Goal: Task Accomplishment & Management: Manage account settings

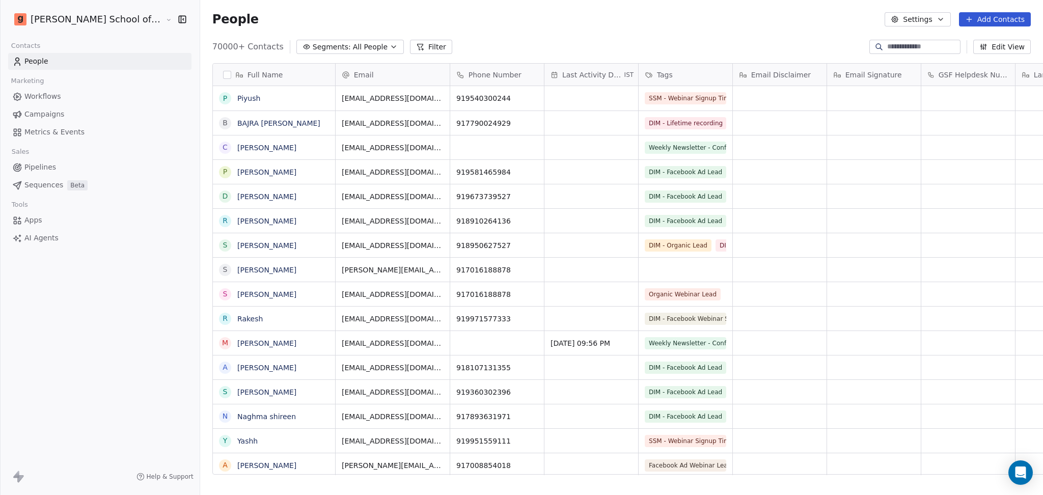
scroll to position [10, 11]
click at [932, 10] on div "People Settings Add Contacts" at bounding box center [621, 19] width 842 height 39
click at [931, 10] on div "People Settings Add Contacts" at bounding box center [621, 19] width 842 height 39
click at [931, 23] on button "Settings" at bounding box center [917, 19] width 66 height 14
click at [902, 77] on icon "Suggestions" at bounding box center [904, 74] width 8 height 8
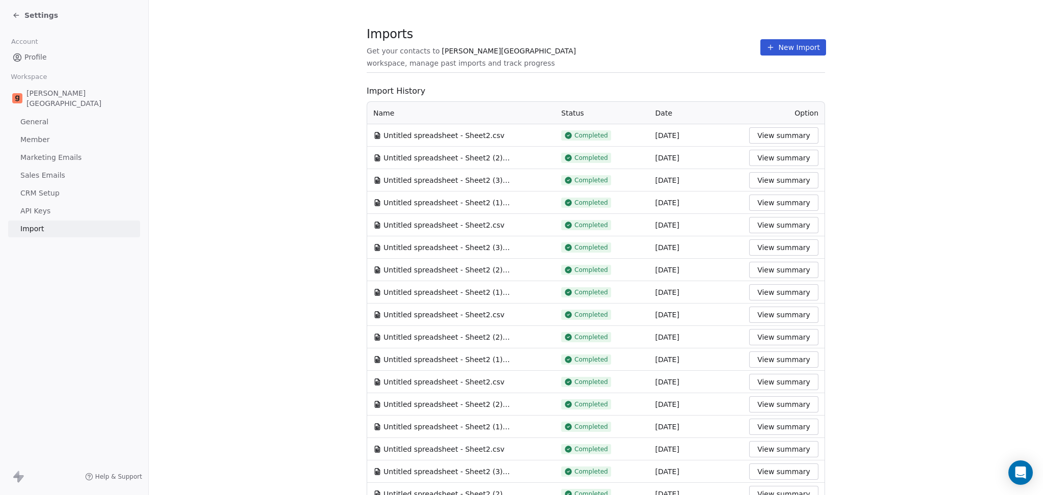
drag, startPoint x: 740, startPoint y: 49, endPoint x: 757, endPoint y: 49, distance: 17.3
click at [743, 49] on div "Imports Get your contacts to [PERSON_NAME] School workspace, manage past import…" at bounding box center [596, 47] width 458 height 17
click at [766, 48] on icon at bounding box center [770, 47] width 8 height 8
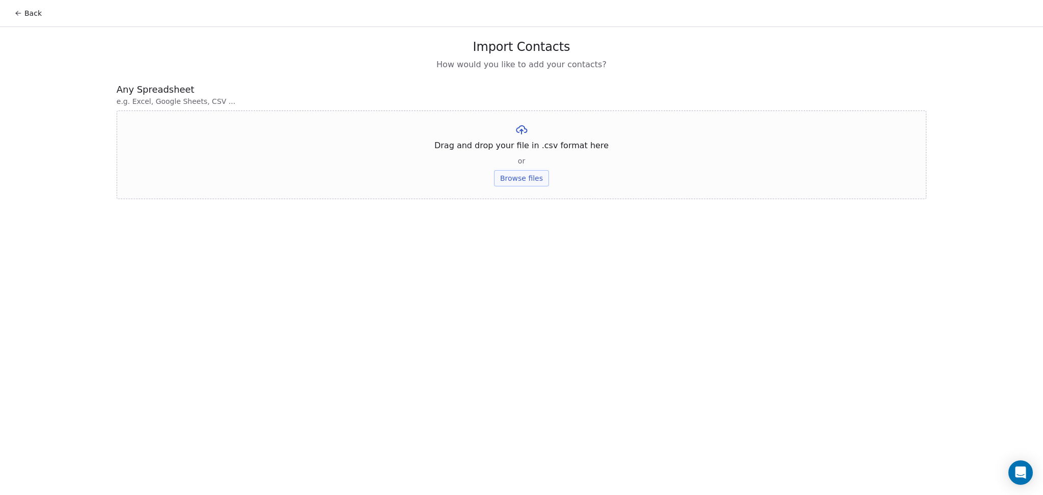
click at [528, 176] on button "Browse files" at bounding box center [521, 178] width 55 height 16
click at [531, 153] on button "Upload" at bounding box center [520, 150] width 37 height 16
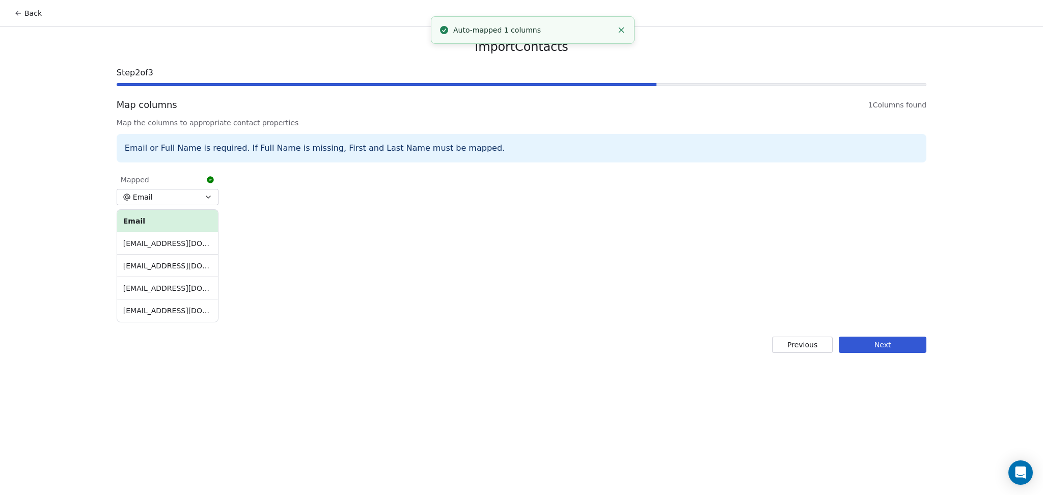
click at [888, 335] on div "Import Contacts Step 2 of 3 Map columns 1 Columns found Map the columns to appr…" at bounding box center [521, 196] width 834 height 338
drag, startPoint x: 885, startPoint y: 339, endPoint x: 475, endPoint y: 279, distance: 414.5
click at [884, 340] on button "Next" at bounding box center [882, 344] width 88 height 16
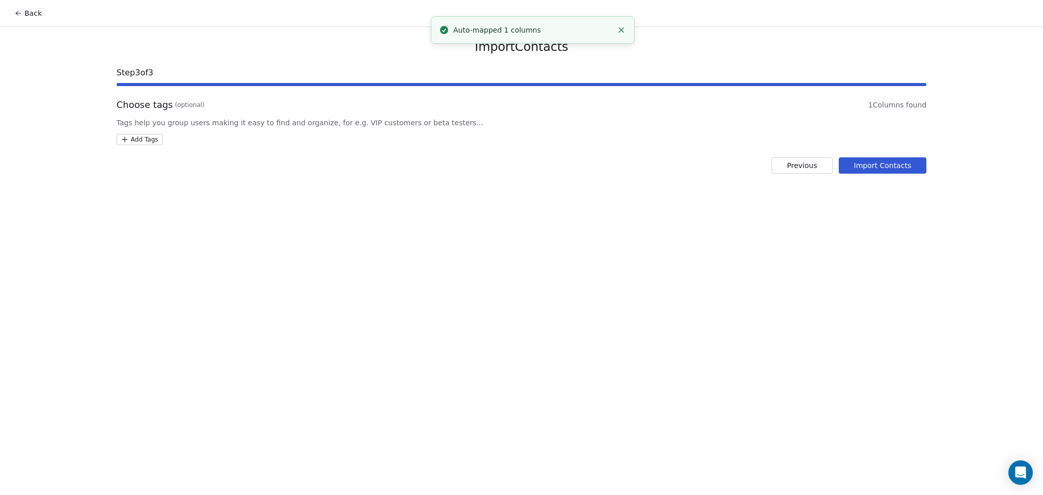
click at [132, 145] on html "Back Import Contacts Step 3 of 3 Choose tags (optional) 1 Columns found Tags he…" at bounding box center [521, 247] width 1043 height 495
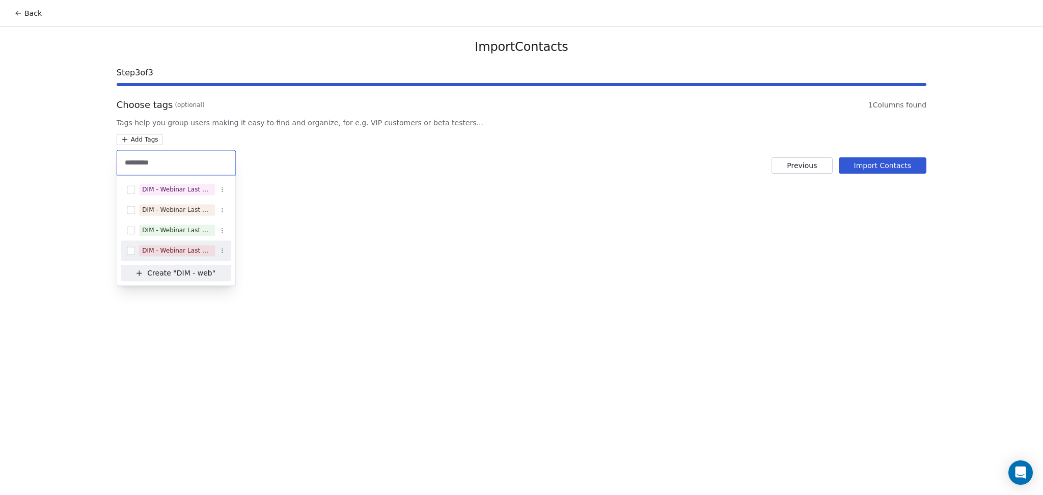
type input "*********"
click at [183, 243] on div "DIM - Webinar Last No show" at bounding box center [176, 250] width 110 height 16
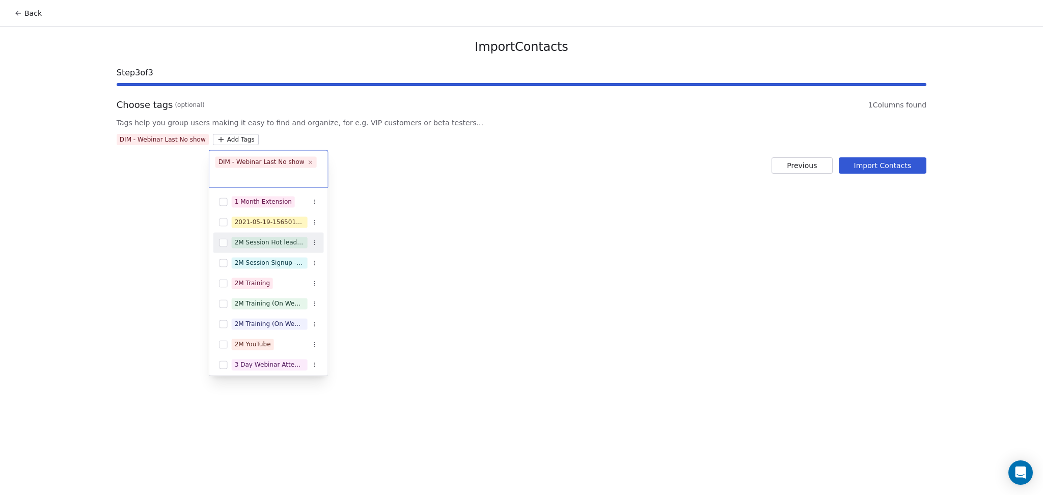
click at [435, 241] on html "Back Import Contacts Step 3 of 3 Choose tags (optional) 1 Columns found Tags he…" at bounding box center [521, 247] width 1043 height 495
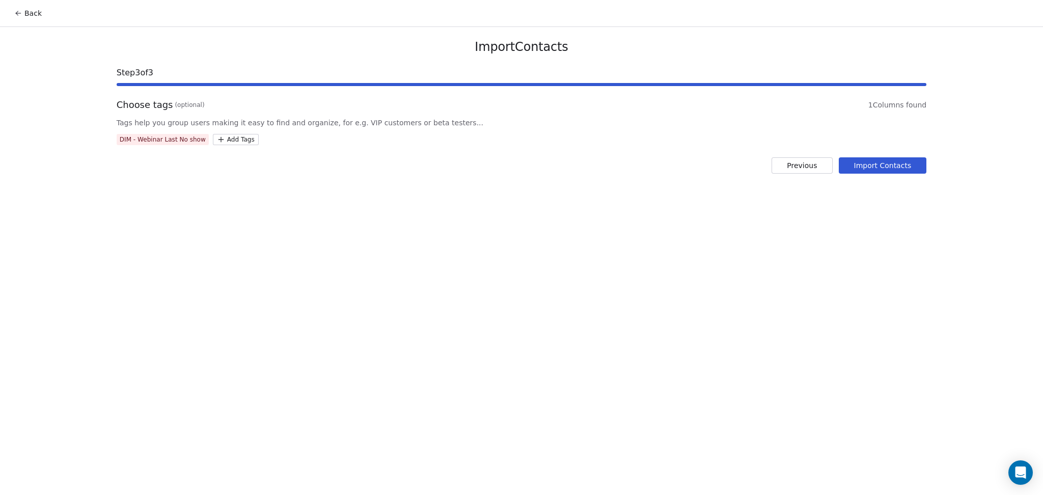
click at [862, 172] on button "Import Contacts" at bounding box center [882, 165] width 88 height 16
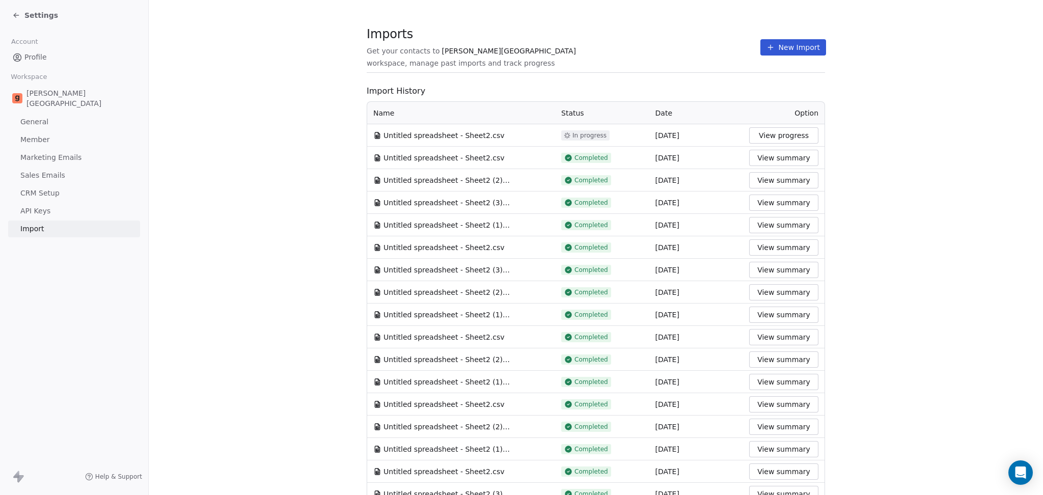
click at [766, 44] on button "New Import" at bounding box center [793, 47] width 66 height 16
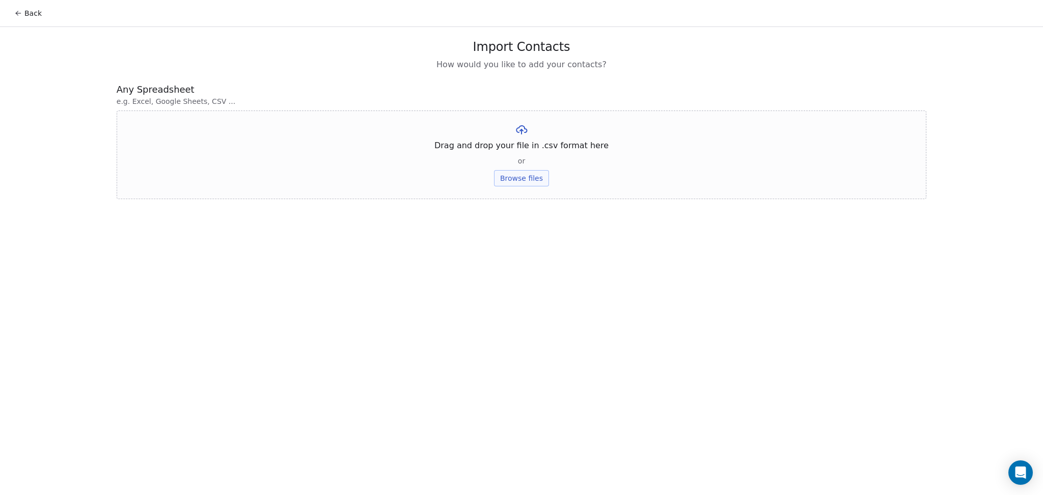
click at [520, 179] on button "Browse files" at bounding box center [521, 178] width 55 height 16
click at [522, 148] on button "Upload" at bounding box center [520, 150] width 37 height 16
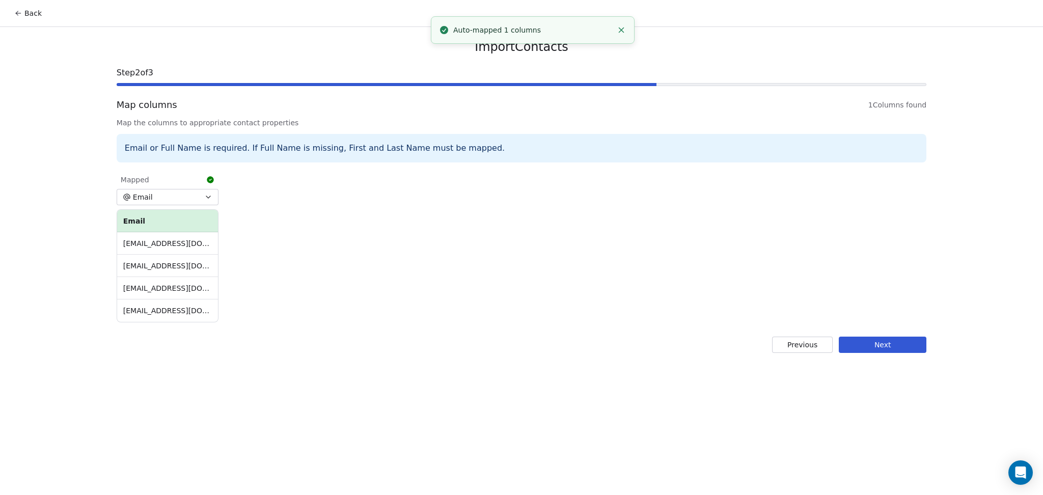
click at [907, 351] on button "Next" at bounding box center [882, 344] width 88 height 16
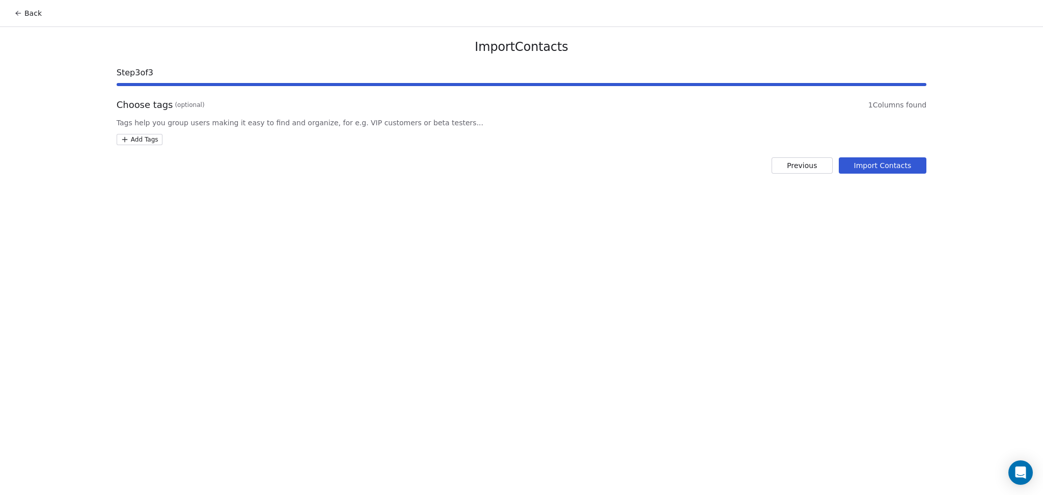
click at [155, 142] on html "Back Import Contacts Step 3 of 3 Choose tags (optional) 1 Columns found Tags he…" at bounding box center [521, 247] width 1043 height 495
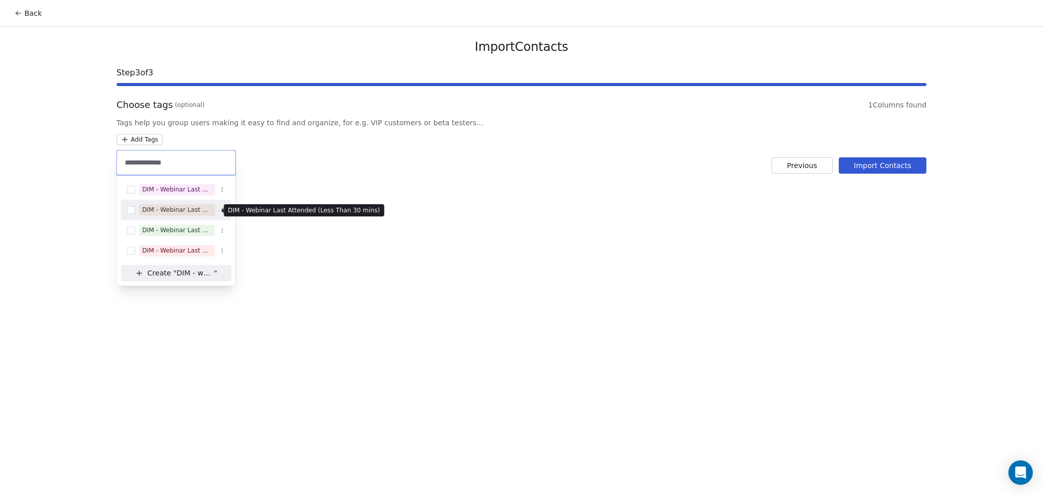
type input "**********"
click at [173, 205] on span "DIM - Webinar Last Attended (Less Than 30 mins)" at bounding box center [177, 209] width 76 height 11
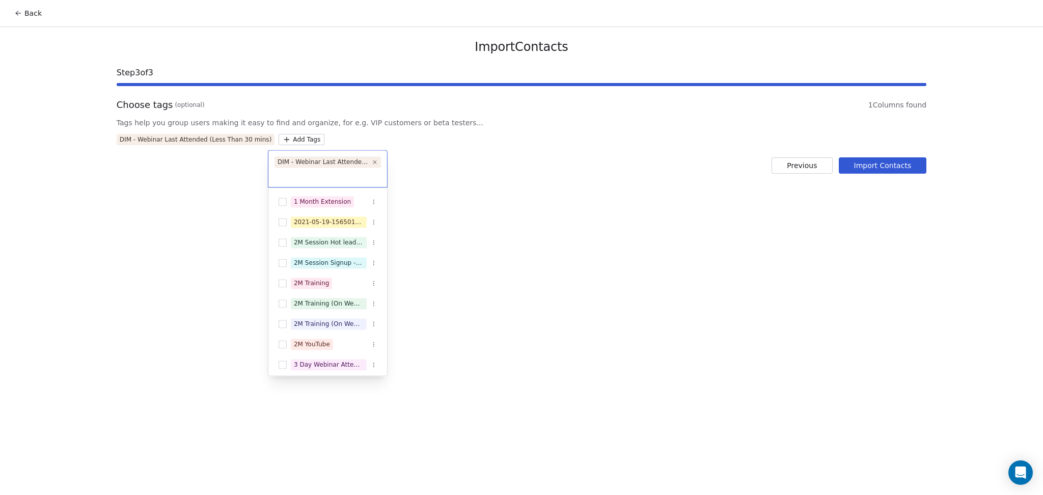
click at [502, 194] on html "Back Import Contacts Step 3 of 3 Choose tags (optional) 1 Columns found Tags he…" at bounding box center [521, 247] width 1043 height 495
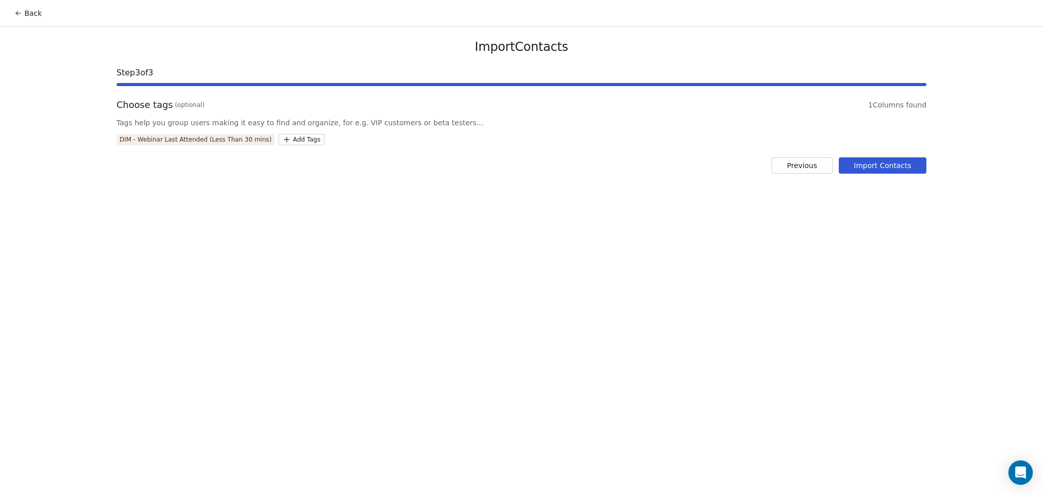
click at [883, 166] on button "Import Contacts" at bounding box center [882, 165] width 88 height 16
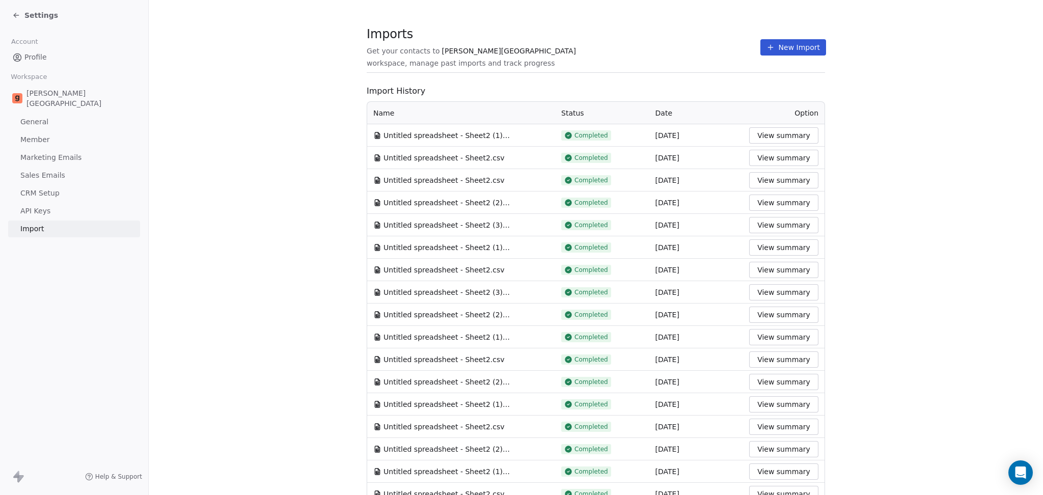
click at [765, 43] on button "New Import" at bounding box center [793, 47] width 66 height 16
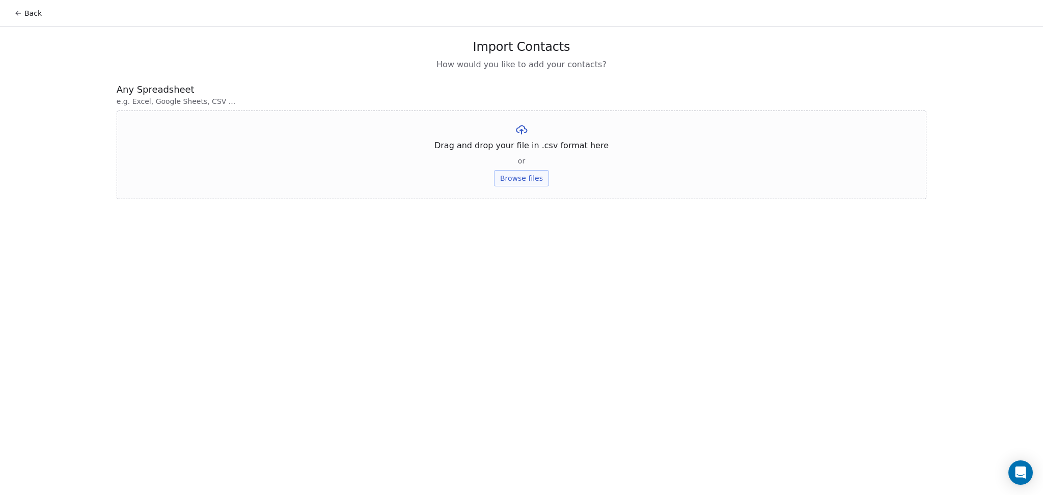
click at [531, 177] on button "Browse files" at bounding box center [521, 178] width 55 height 16
click at [515, 142] on button "Upload" at bounding box center [520, 150] width 37 height 16
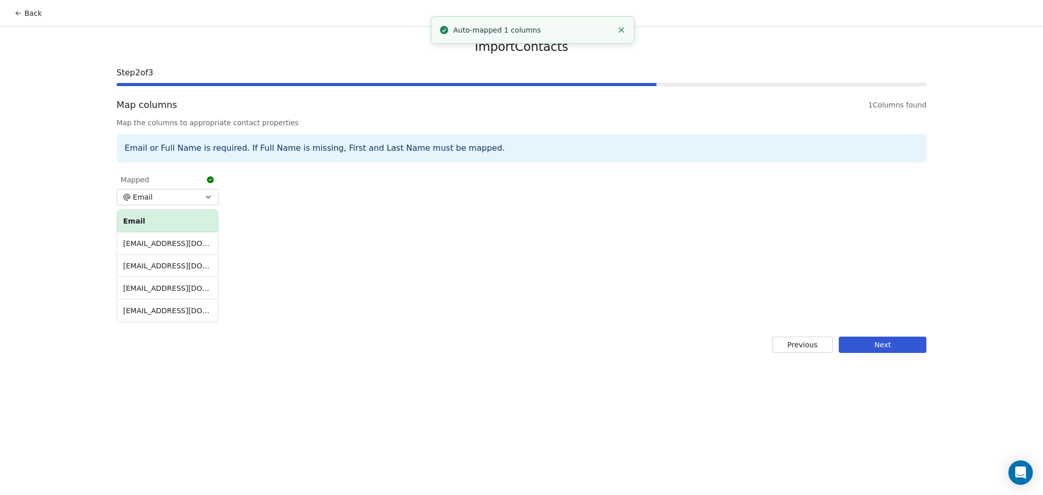
click at [861, 345] on button "Next" at bounding box center [882, 344] width 88 height 16
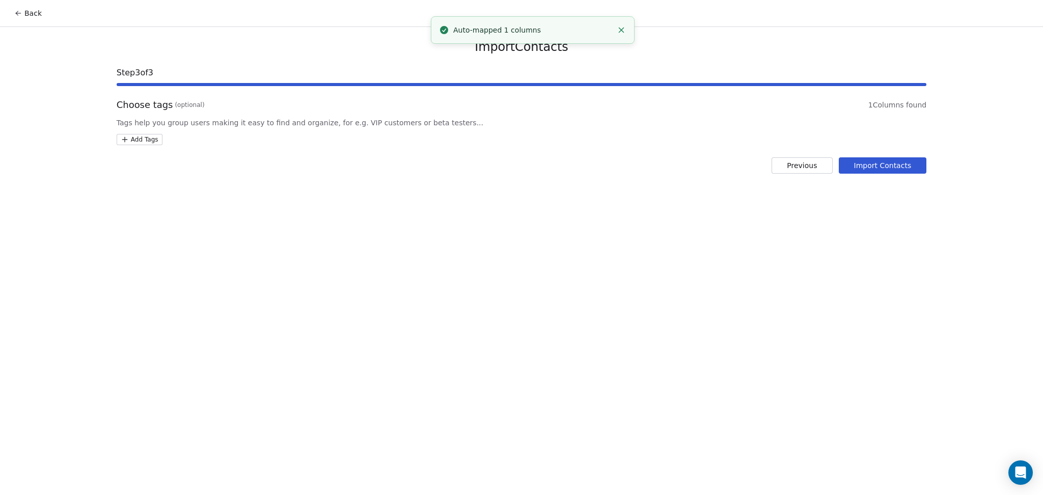
click at [156, 140] on html "Back Import Contacts Step 3 of 3 Choose tags (optional) 1 Columns found Tags he…" at bounding box center [521, 247] width 1043 height 495
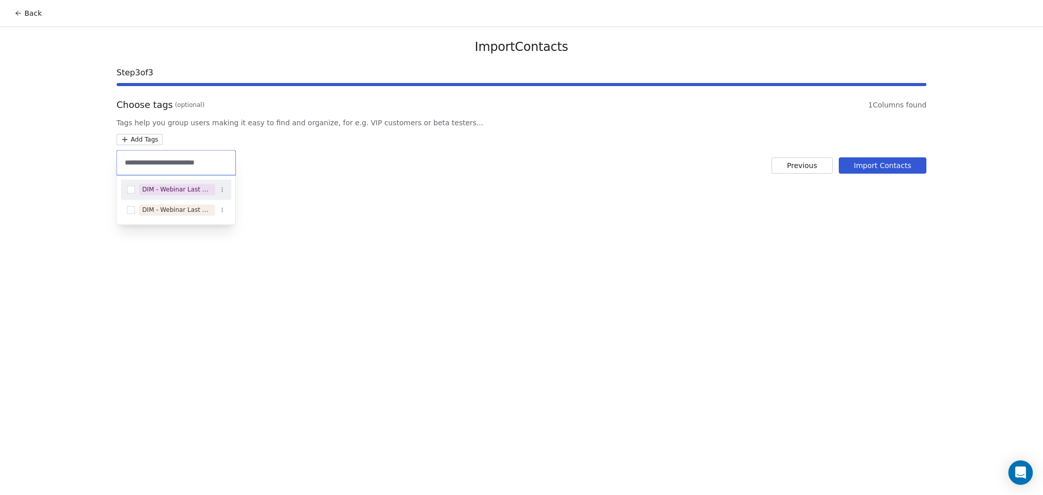
type input "**********"
click at [199, 194] on div "DIM - Webinar Last Attended" at bounding box center [177, 189] width 70 height 9
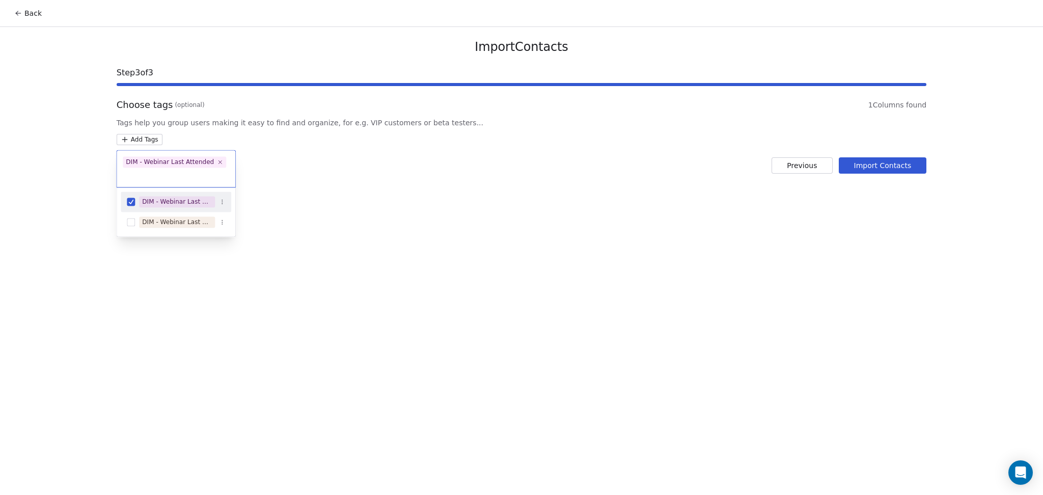
click at [462, 221] on html "Back Import Contacts Step 3 of 3 Choose tags (optional) 1 Columns found Tags he…" at bounding box center [521, 247] width 1043 height 495
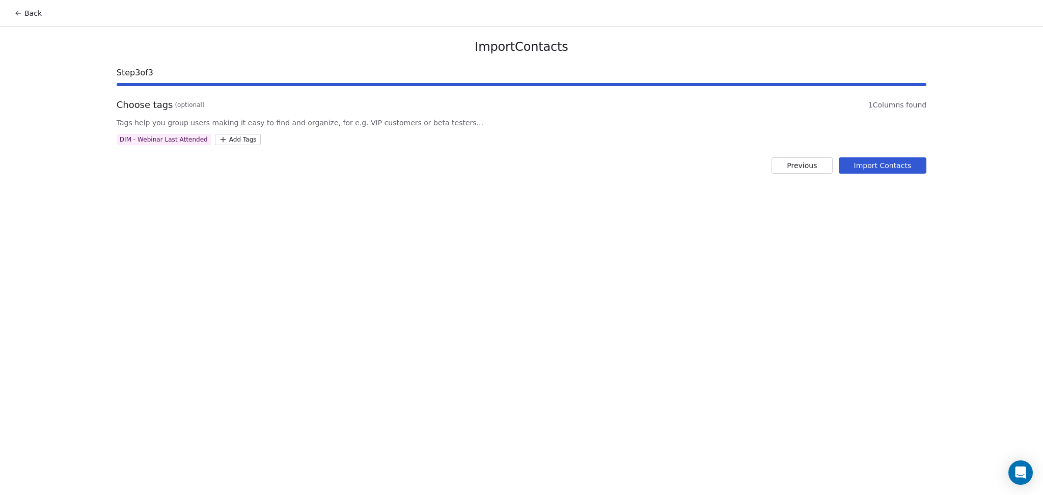
click at [888, 162] on button "Import Contacts" at bounding box center [882, 165] width 88 height 16
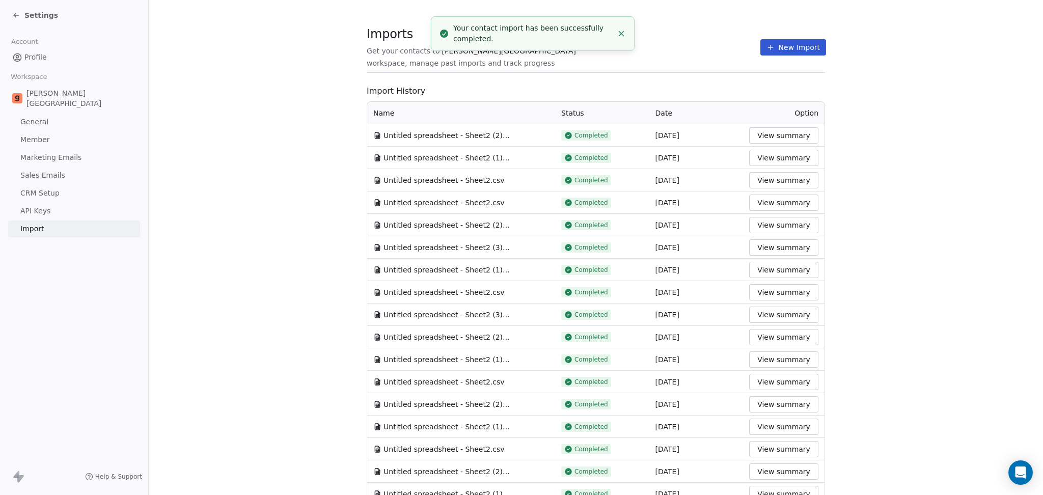
click at [760, 51] on button "New Import" at bounding box center [793, 47] width 66 height 16
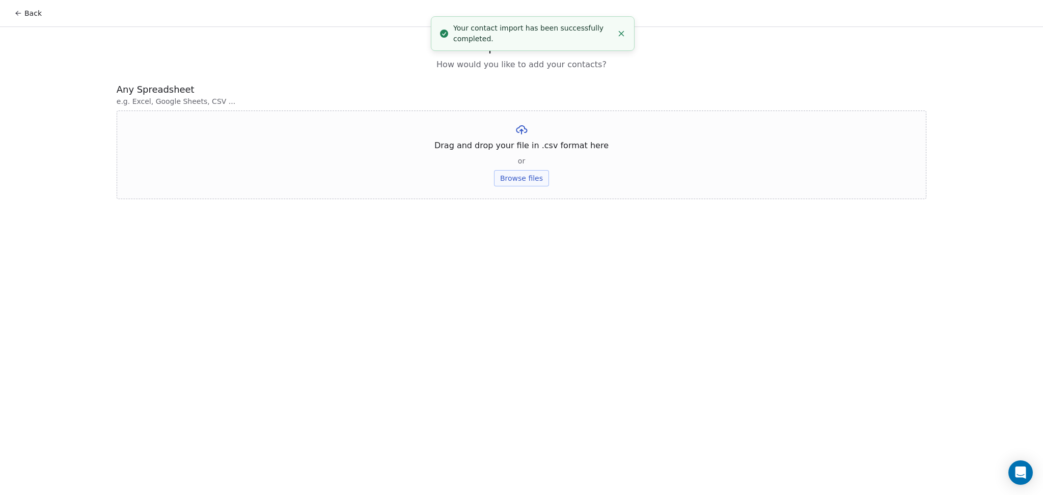
click at [511, 186] on button "Browse files" at bounding box center [521, 178] width 55 height 16
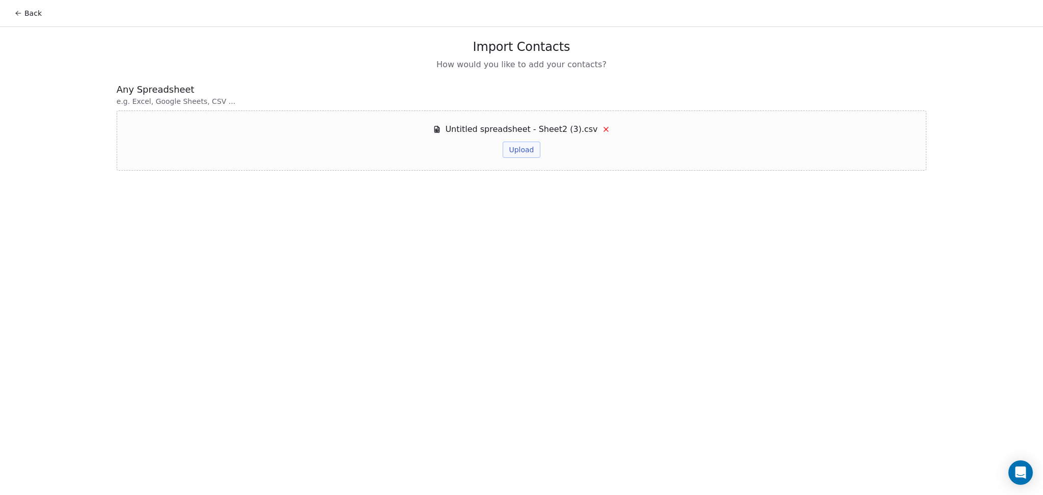
click at [519, 148] on button "Upload" at bounding box center [520, 150] width 37 height 16
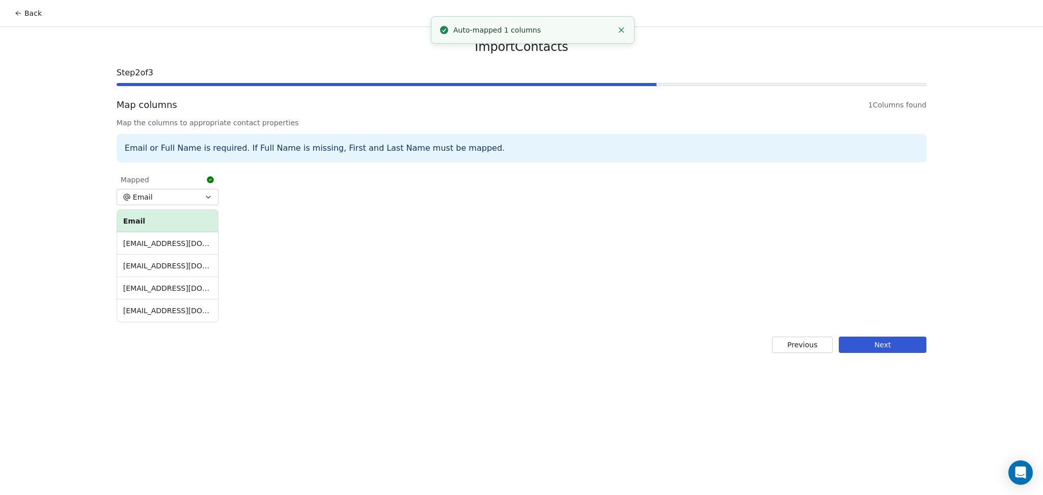
click at [897, 350] on button "Next" at bounding box center [882, 344] width 88 height 16
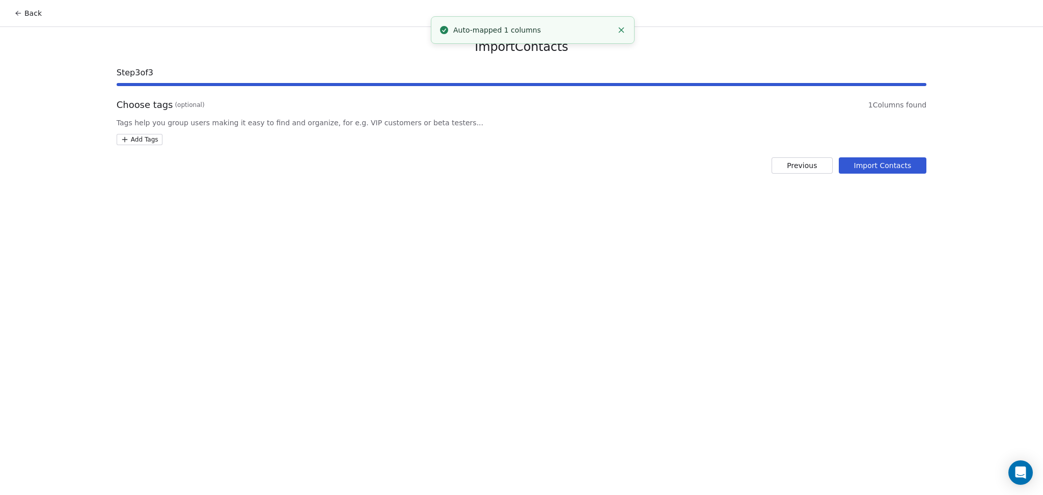
click at [151, 141] on html "Back Import Contacts Step 3 of 3 Choose tags (optional) 1 Columns found Tags he…" at bounding box center [521, 247] width 1043 height 495
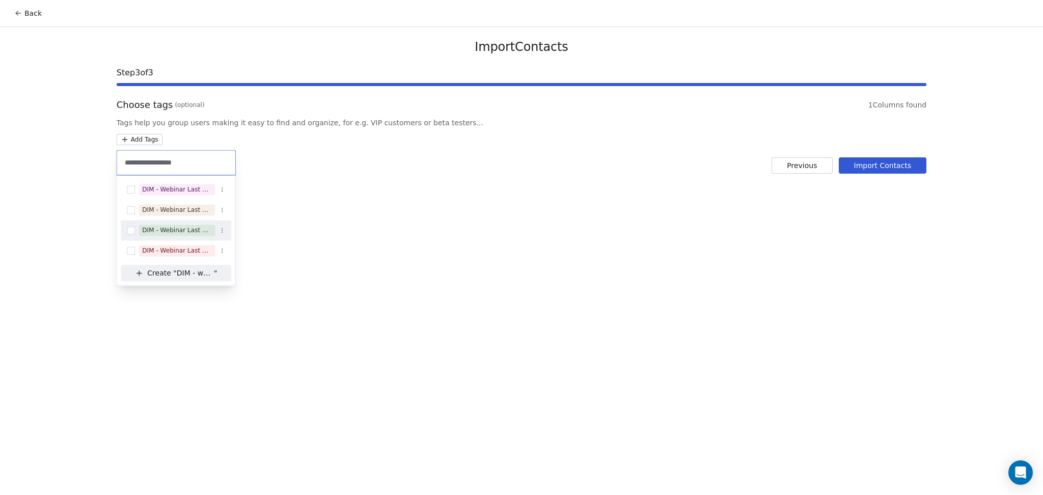
type input "**********"
click at [215, 230] on div "DIM - Webinar Last Hot Lead" at bounding box center [182, 229] width 86 height 11
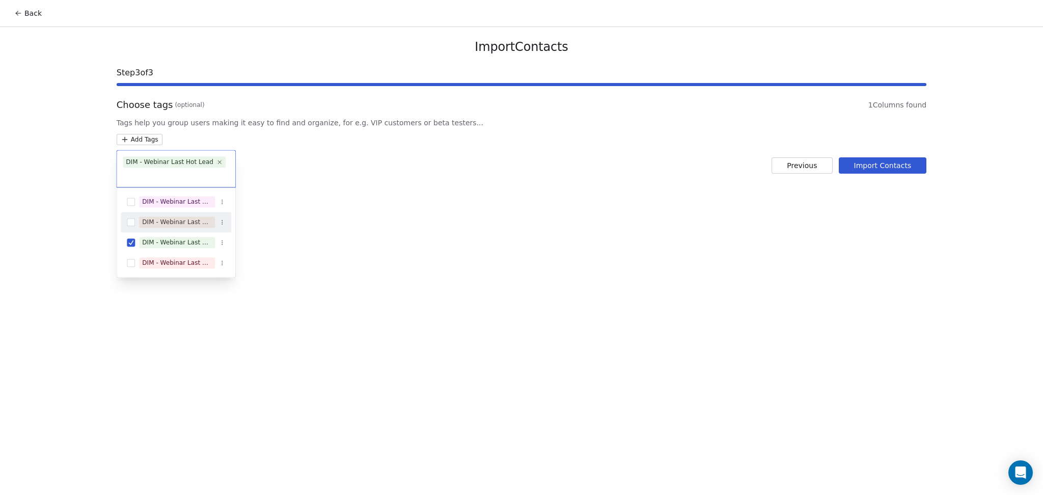
click at [424, 220] on html "Back Import Contacts Step 3 of 3 Choose tags (optional) 1 Columns found Tags he…" at bounding box center [521, 247] width 1043 height 495
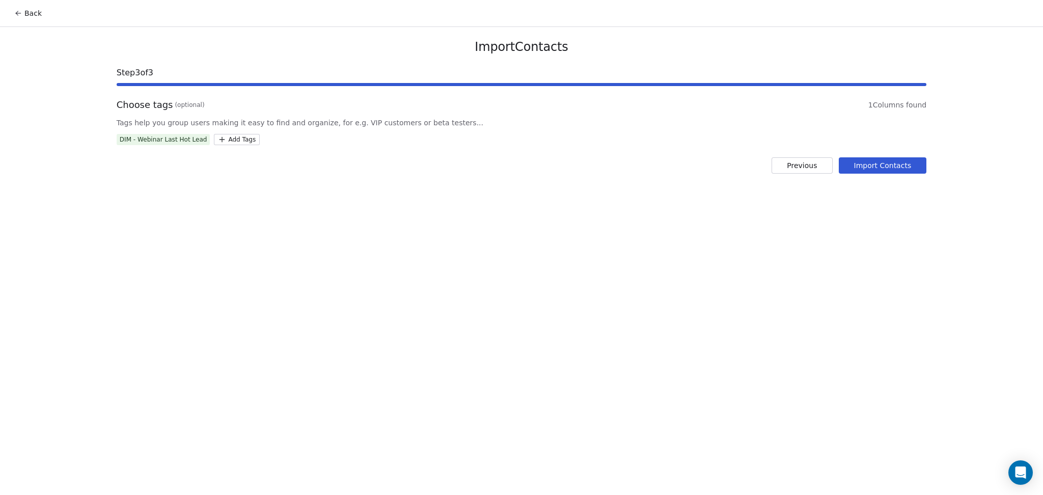
click at [917, 163] on button "Import Contacts" at bounding box center [882, 165] width 88 height 16
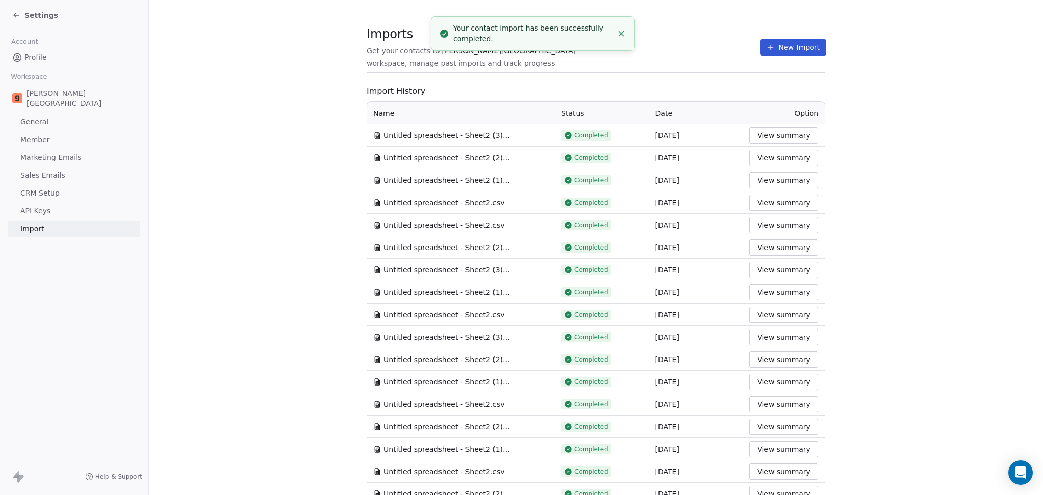
click at [760, 47] on button "New Import" at bounding box center [793, 47] width 66 height 16
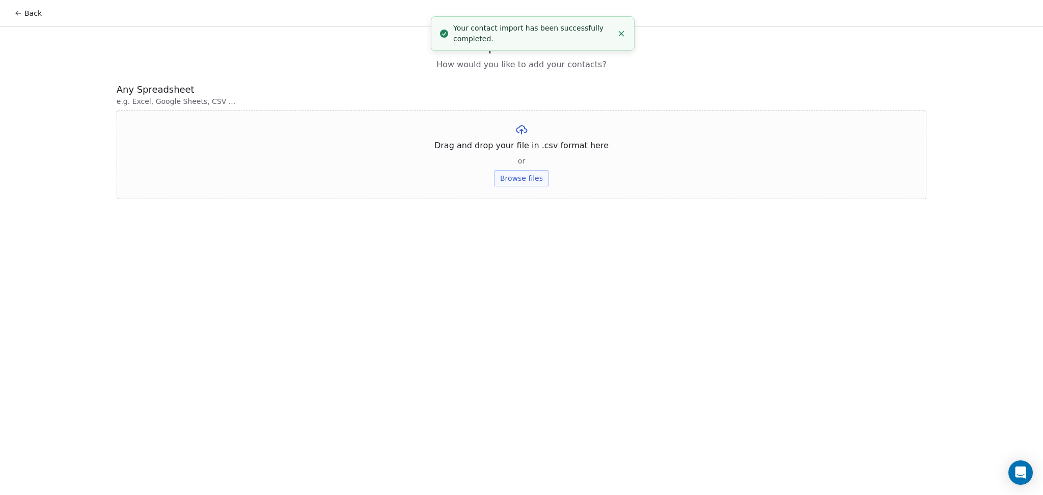
click at [505, 178] on button "Browse files" at bounding box center [521, 178] width 55 height 16
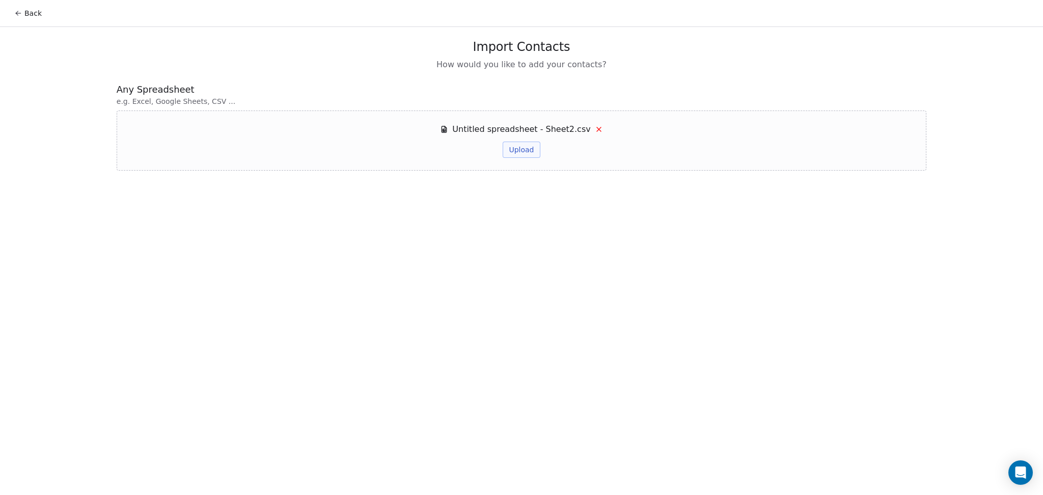
click at [526, 146] on button "Upload" at bounding box center [520, 150] width 37 height 16
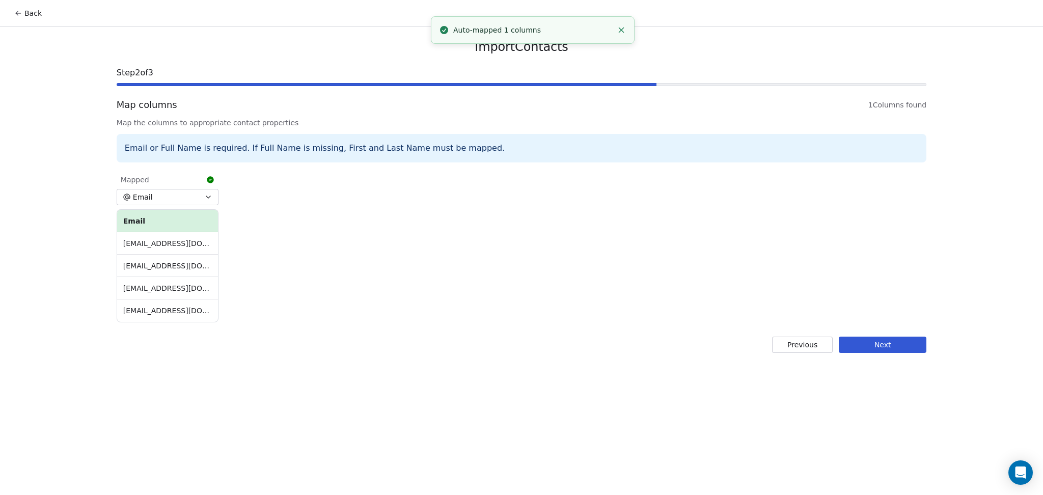
click at [880, 344] on button "Next" at bounding box center [882, 344] width 88 height 16
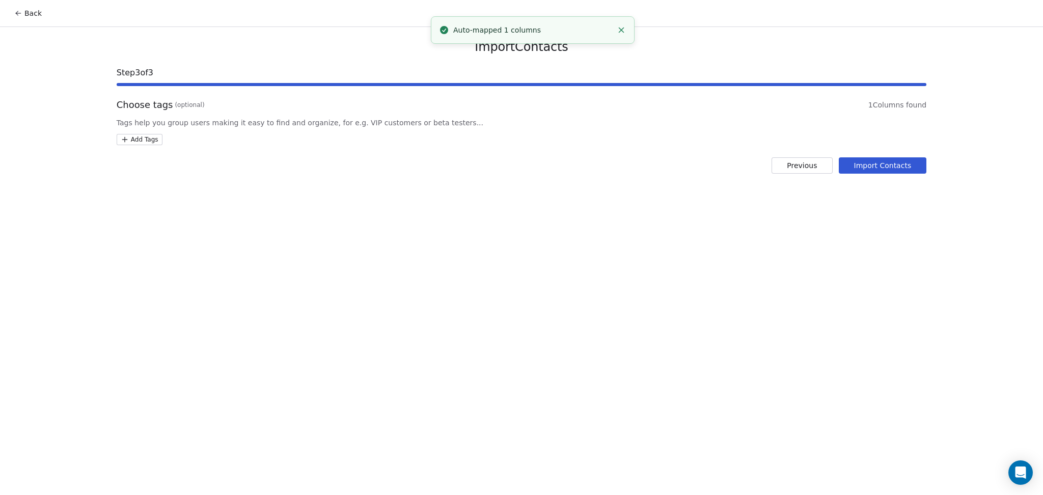
click at [137, 142] on html "Back Import Contacts Step 3 of 3 Choose tags (optional) 1 Columns found Tags he…" at bounding box center [521, 247] width 1043 height 495
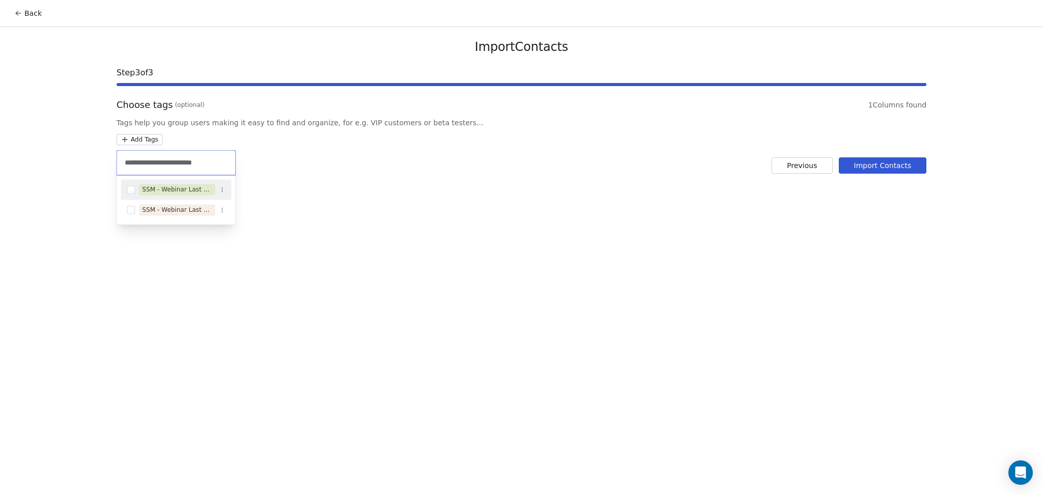
type input "**********"
click at [210, 187] on div "SSM - Webinar Last No Show" at bounding box center [177, 189] width 70 height 9
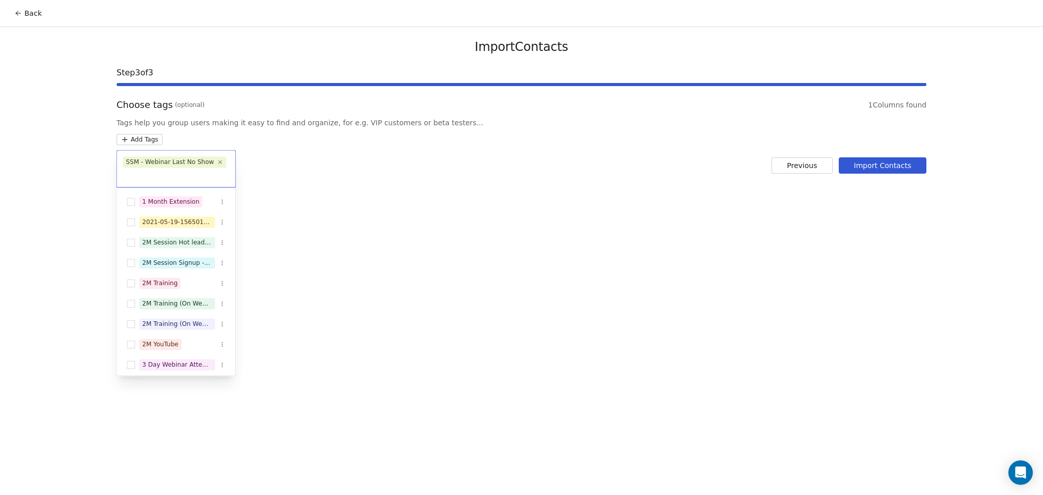
click at [516, 163] on html "Back Import Contacts Step 3 of 3 Choose tags (optional) 1 Columns found Tags he…" at bounding box center [521, 247] width 1043 height 495
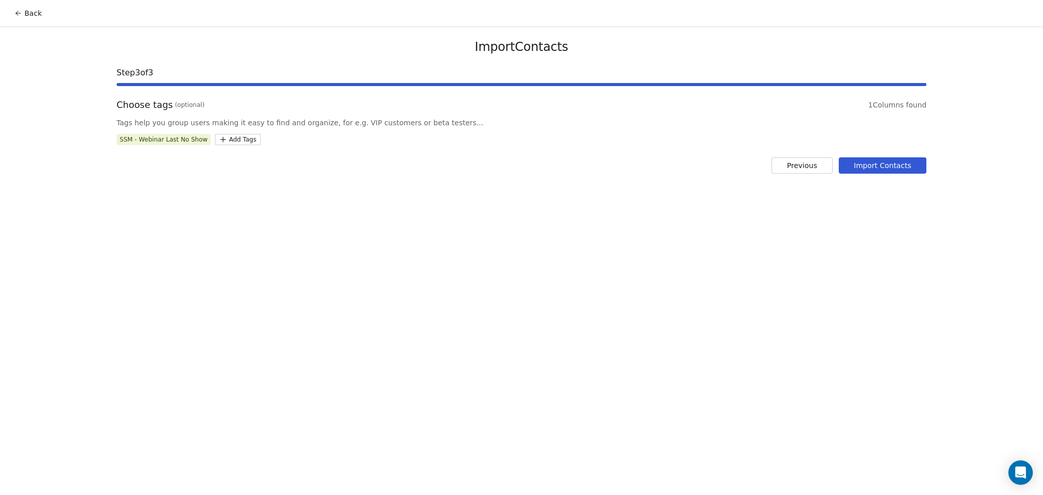
click at [859, 159] on button "Import Contacts" at bounding box center [882, 165] width 88 height 16
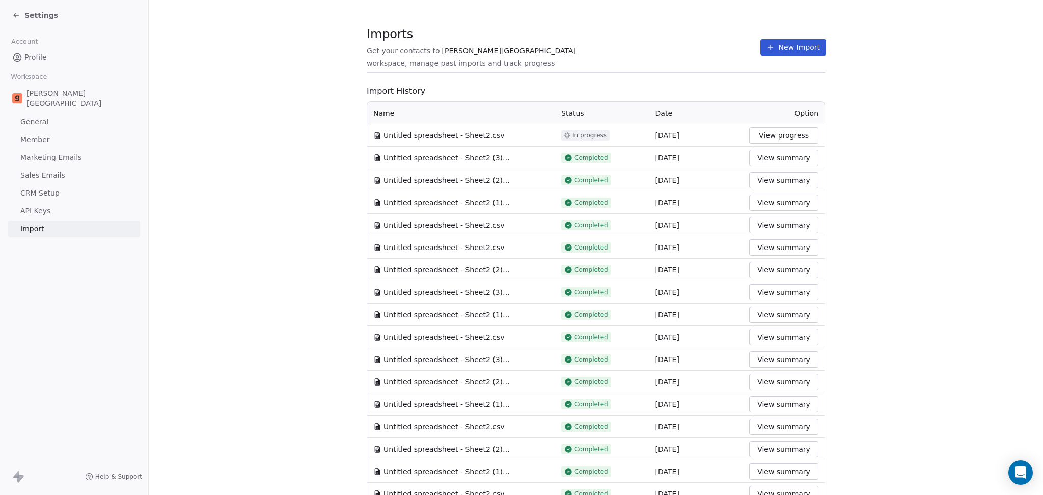
click at [666, 66] on section "Imports Get your contacts to [PERSON_NAME] School workspace, manage past import…" at bounding box center [596, 53] width 458 height 40
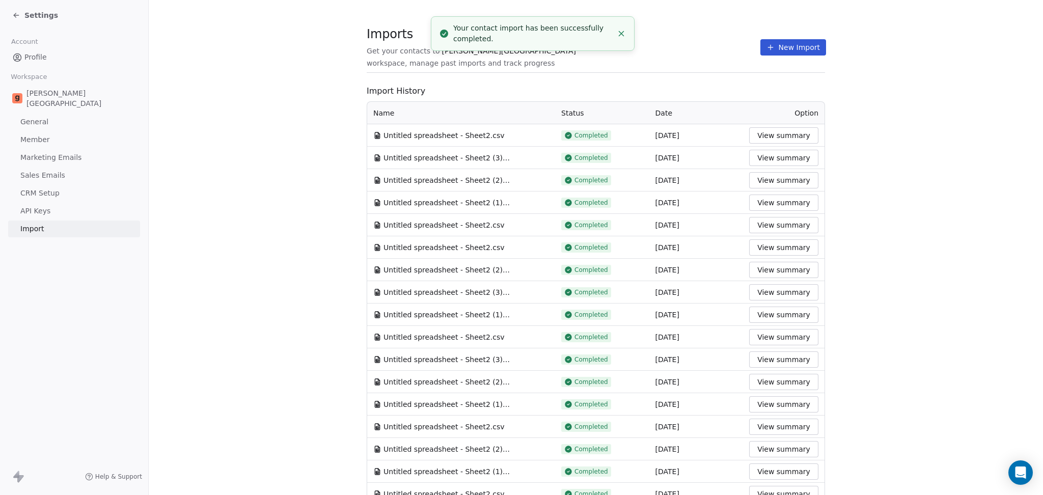
click at [760, 42] on button "New Import" at bounding box center [793, 47] width 66 height 16
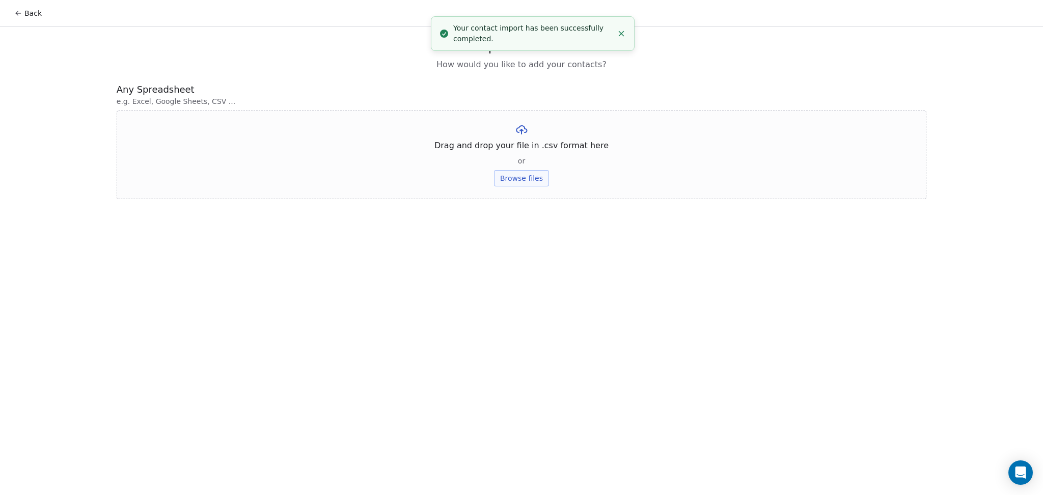
click at [500, 186] on div "Drag and drop your file in .csv format here or Browse files" at bounding box center [521, 154] width 809 height 89
click at [501, 181] on button "Browse files" at bounding box center [521, 178] width 55 height 16
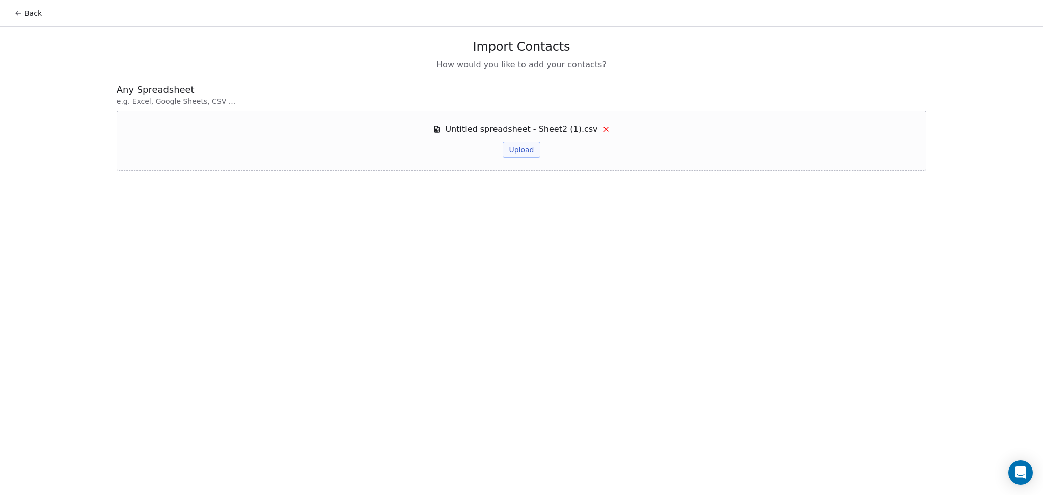
click at [537, 147] on button "Upload" at bounding box center [520, 150] width 37 height 16
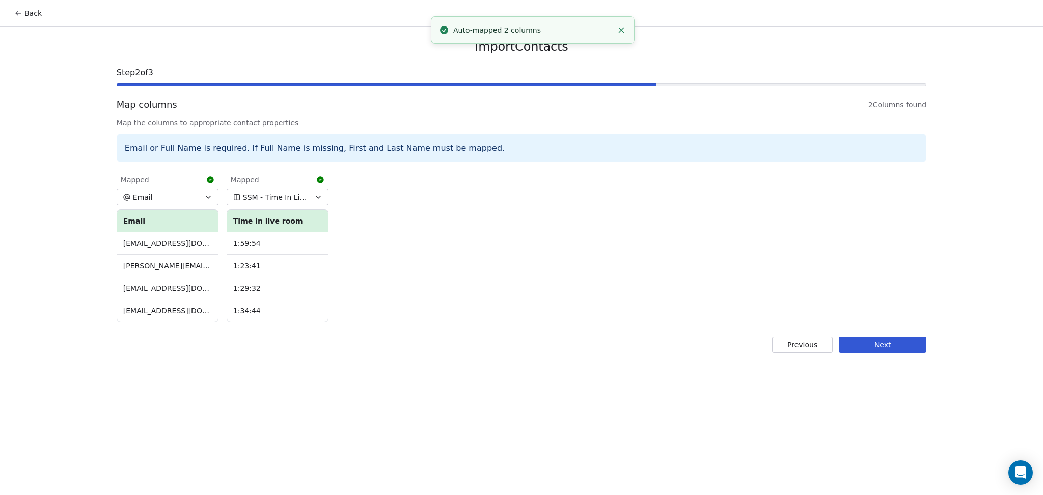
click at [889, 349] on button "Next" at bounding box center [882, 344] width 88 height 16
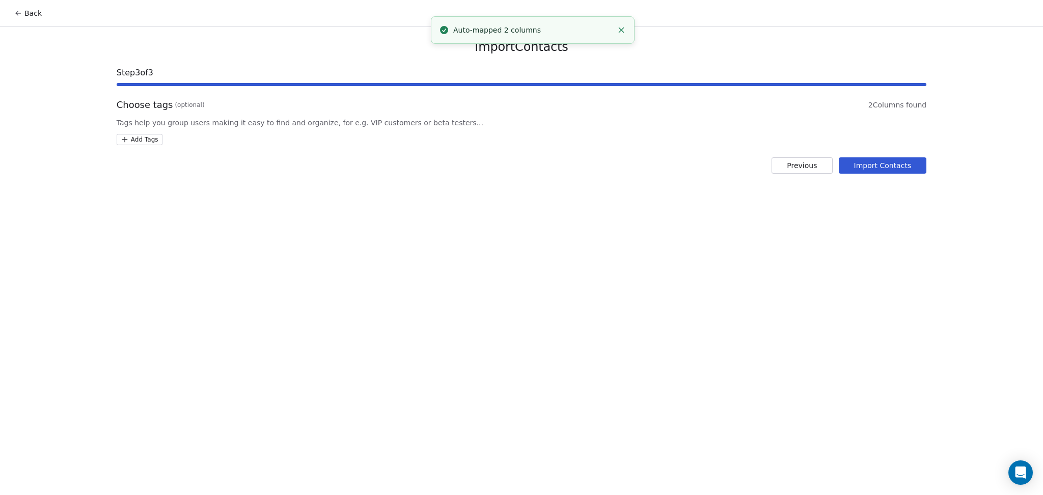
click at [152, 142] on html "Back Import Contacts Step 3 of 3 Choose tags (optional) 2 Columns found Tags he…" at bounding box center [521, 247] width 1043 height 495
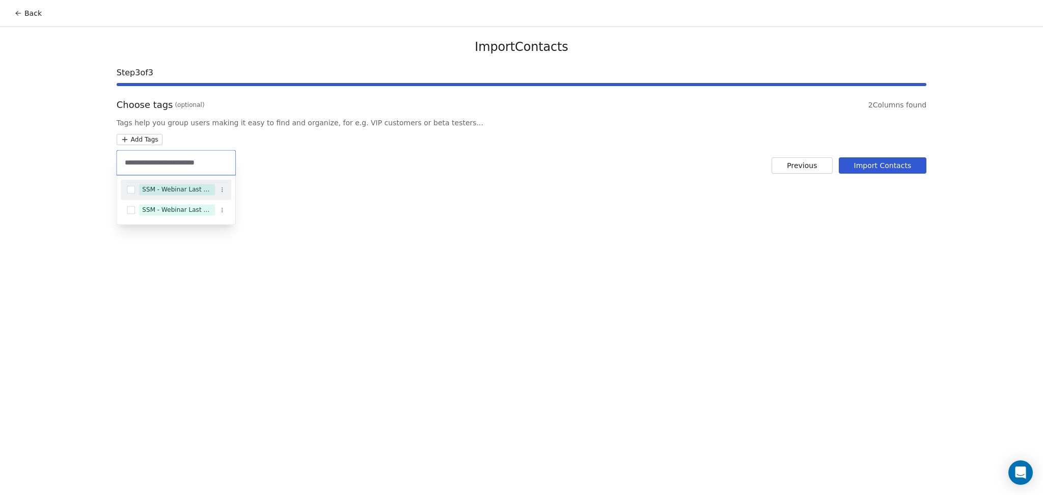
type input "**********"
click at [163, 190] on div "SSM - Webinar Last Attended" at bounding box center [177, 189] width 70 height 9
type input "**********"
click at [167, 203] on div "SSM - Webinar Last Hot Lead" at bounding box center [177, 201] width 70 height 9
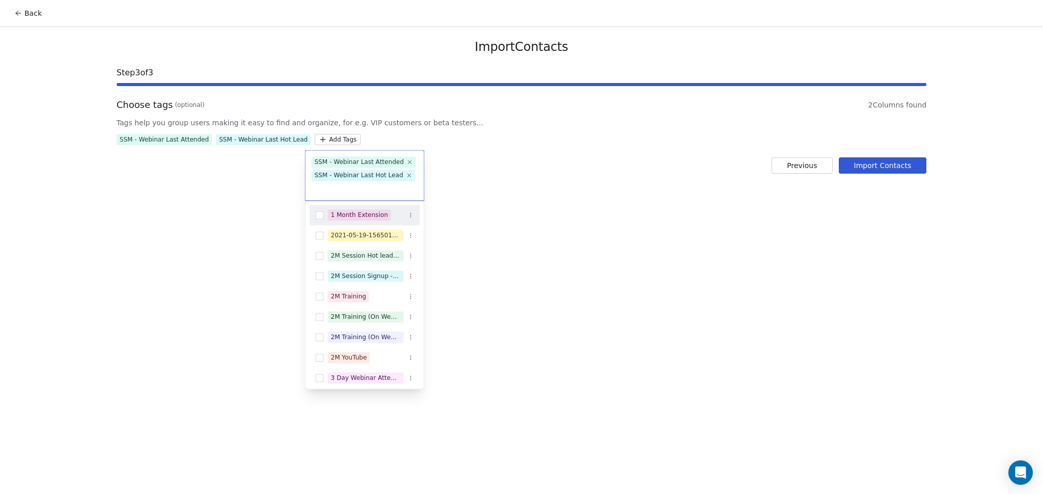
click at [411, 196] on html "Back Import Contacts Step 3 of 3 Choose tags (optional) 2 Columns found Tags he…" at bounding box center [521, 247] width 1043 height 495
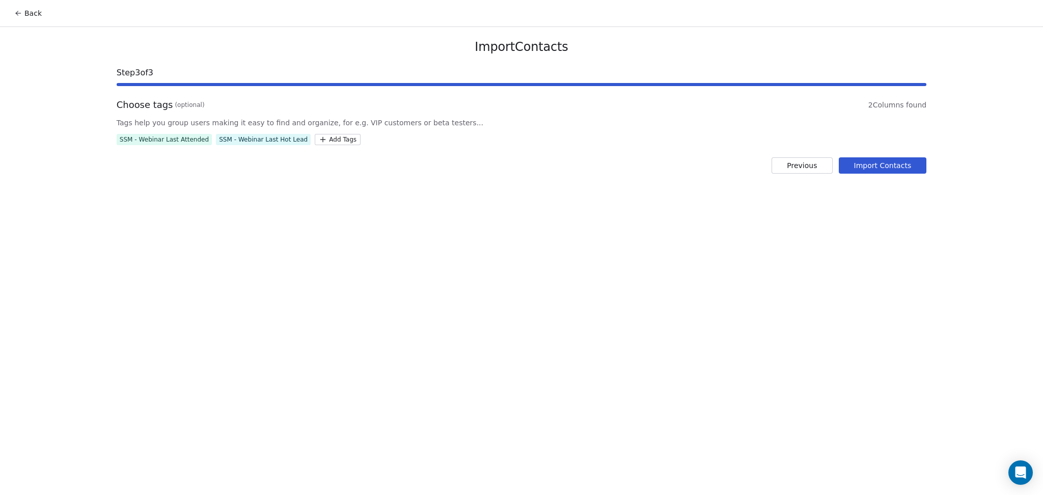
click at [876, 170] on button "Import Contacts" at bounding box center [882, 165] width 88 height 16
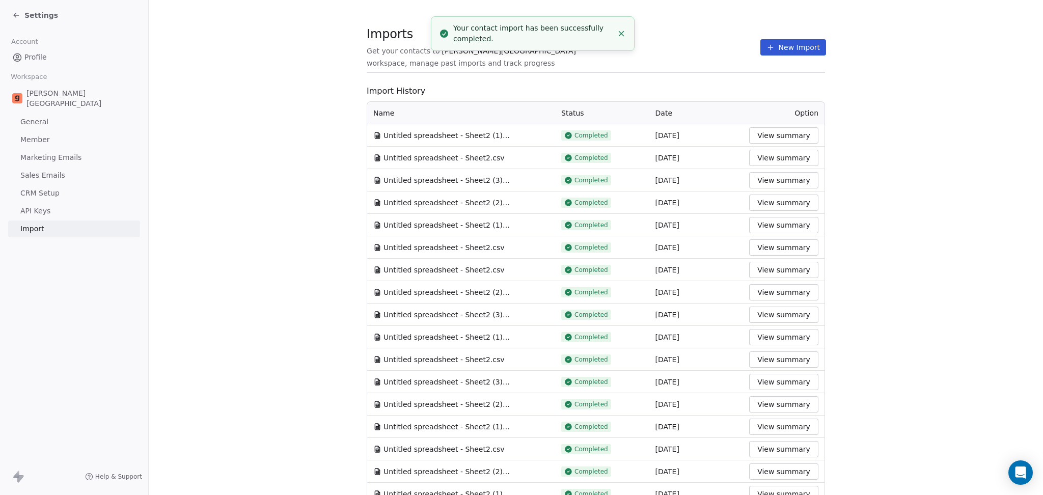
click at [800, 41] on button "New Import" at bounding box center [793, 47] width 66 height 16
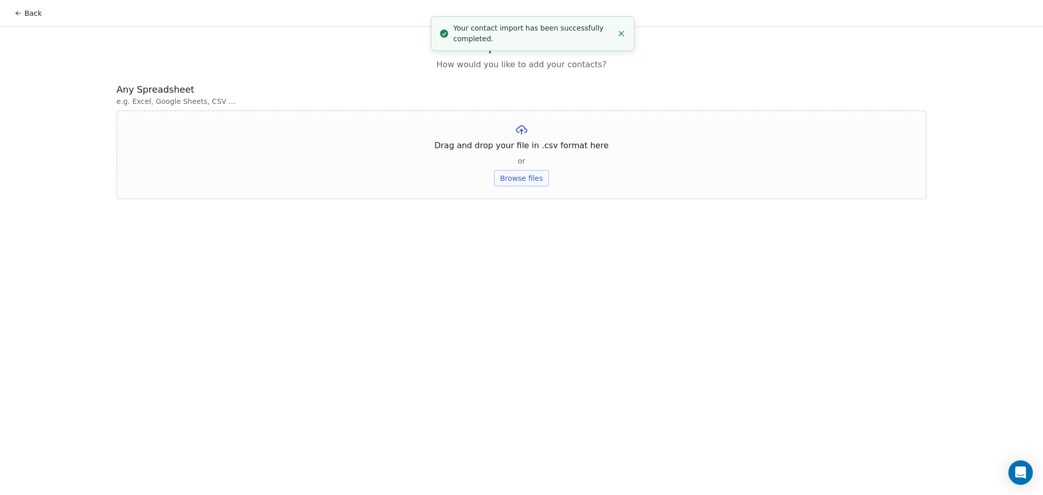
click at [531, 170] on button "Browse files" at bounding box center [521, 178] width 55 height 16
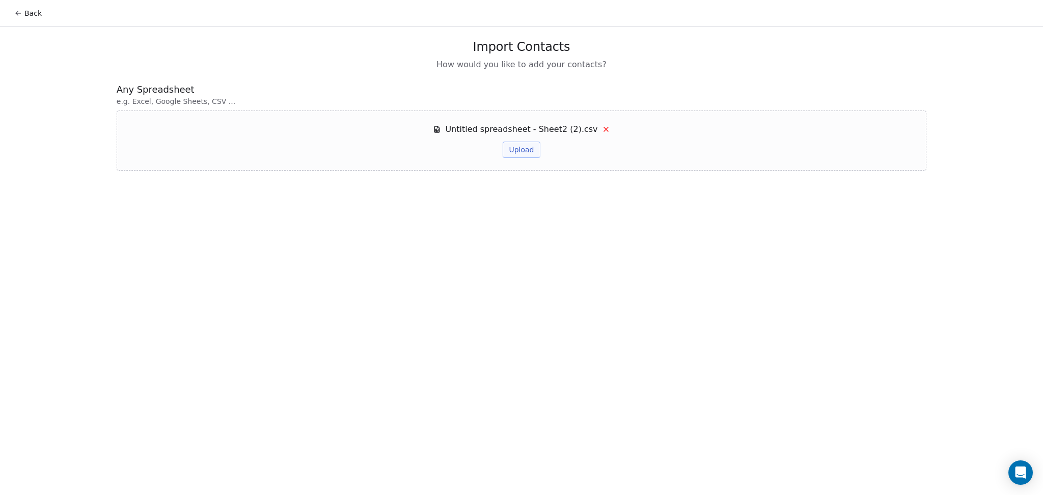
click at [533, 153] on button "Upload" at bounding box center [520, 150] width 37 height 16
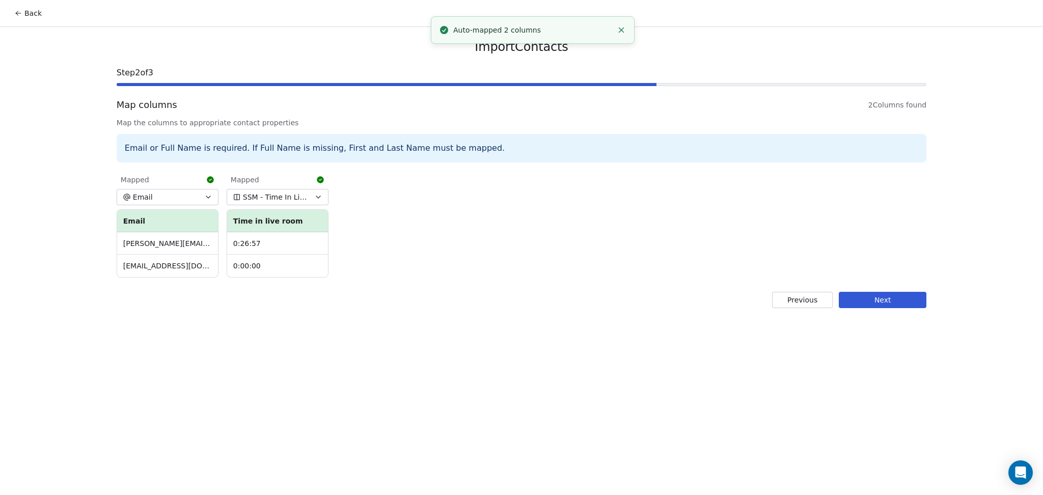
click at [861, 300] on button "Next" at bounding box center [882, 300] width 88 height 16
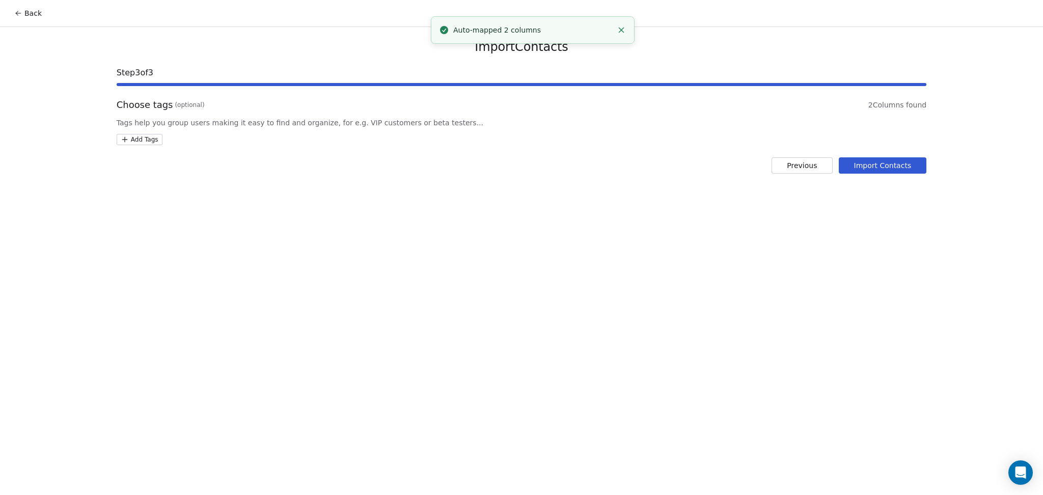
click at [147, 133] on html "Back Import Contacts Step 3 of 3 Choose tags (optional) 2 Columns found Tags he…" at bounding box center [521, 247] width 1043 height 495
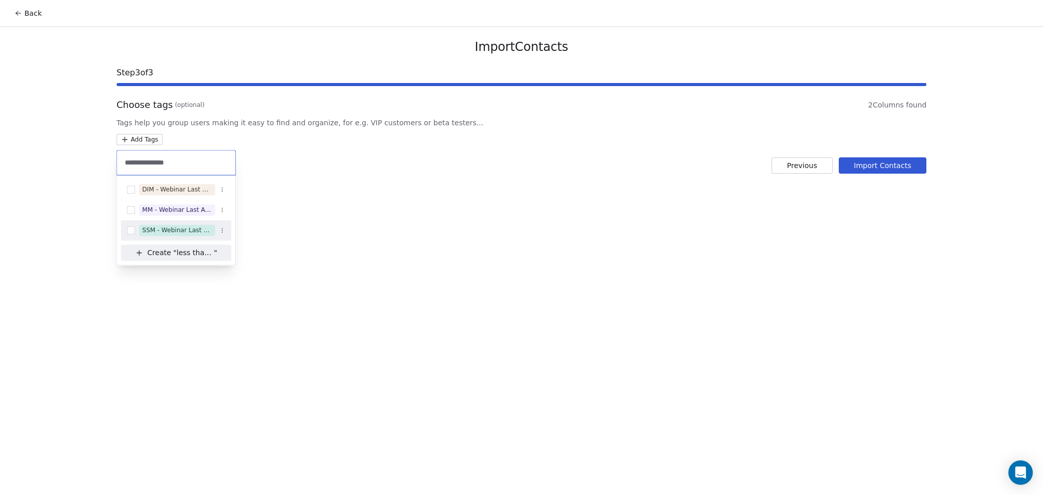
type input "**********"
click at [189, 236] on span "SSM - Webinar Last Attended (Less Than 30 mins)" at bounding box center [177, 229] width 76 height 11
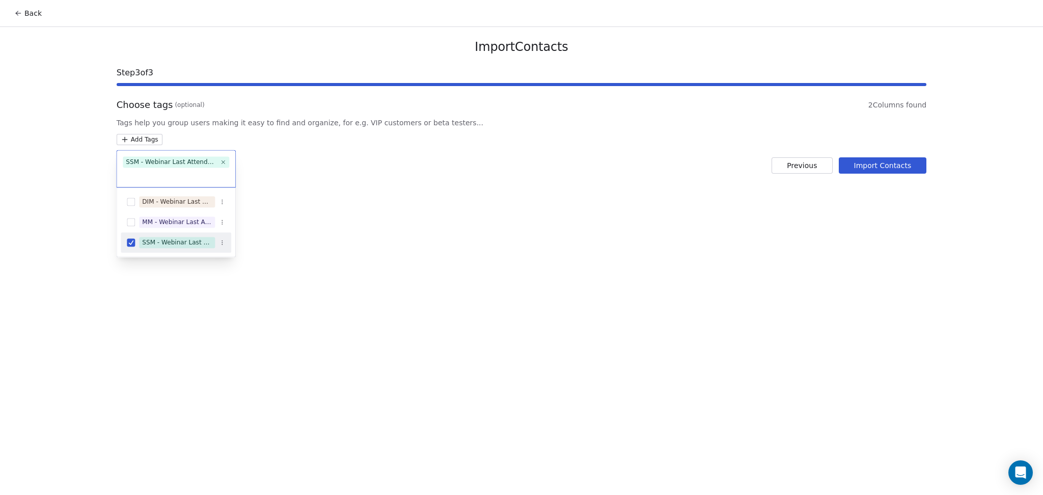
click at [429, 202] on html "Back Import Contacts Step 3 of 3 Choose tags (optional) 2 Columns found Tags he…" at bounding box center [521, 247] width 1043 height 495
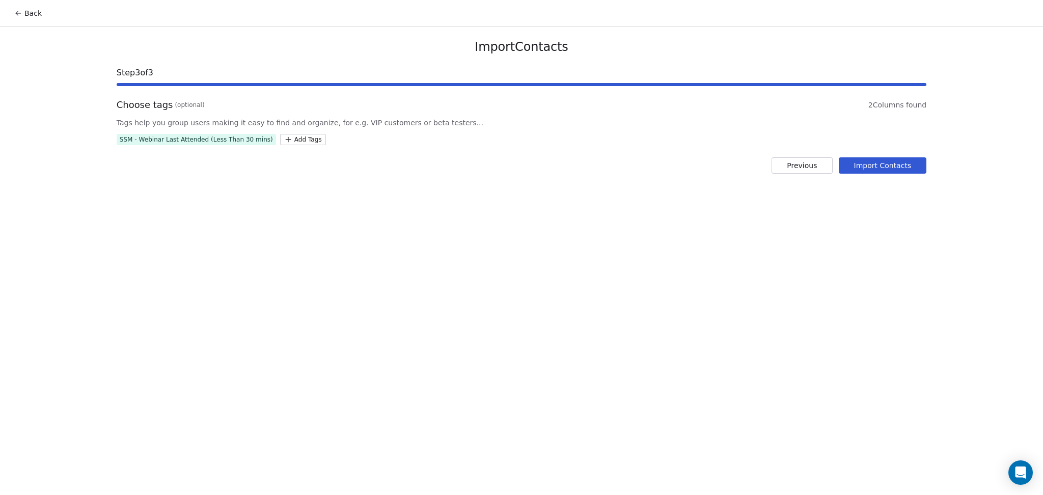
click at [850, 166] on button "Import Contacts" at bounding box center [882, 165] width 88 height 16
